Goal: Ask a question: Seek information or help from site administrators or community

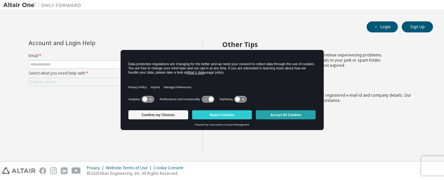
click at [295, 112] on button "Accept All Cookies" at bounding box center [286, 114] width 60 height 9
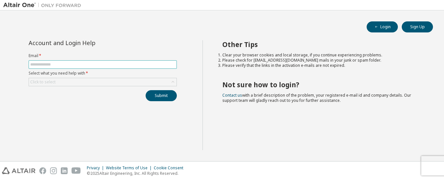
click at [158, 66] on input "text" at bounding box center [102, 64] width 145 height 5
type input "**********"
click at [118, 81] on div "Click to select" at bounding box center [102, 82] width 147 height 8
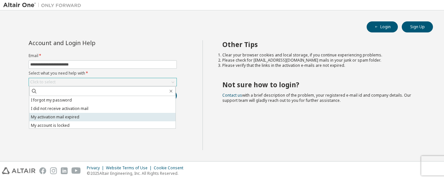
click at [67, 117] on li "My activation mail expired" at bounding box center [102, 117] width 146 height 8
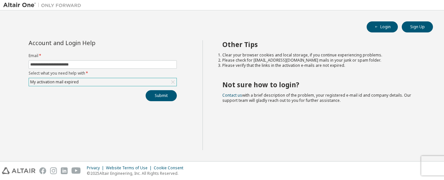
click at [91, 81] on div "My activation mail expired" at bounding box center [102, 82] width 147 height 8
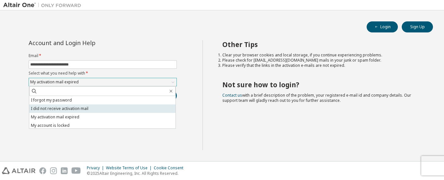
click at [77, 110] on li "I did not receive activation mail" at bounding box center [102, 109] width 146 height 8
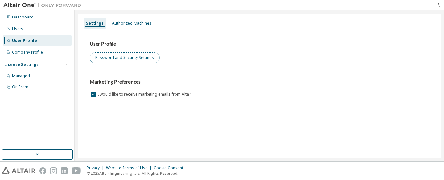
click at [132, 55] on button "Password and Security Settings" at bounding box center [125, 57] width 70 height 11
